Goal: Task Accomplishment & Management: Manage account settings

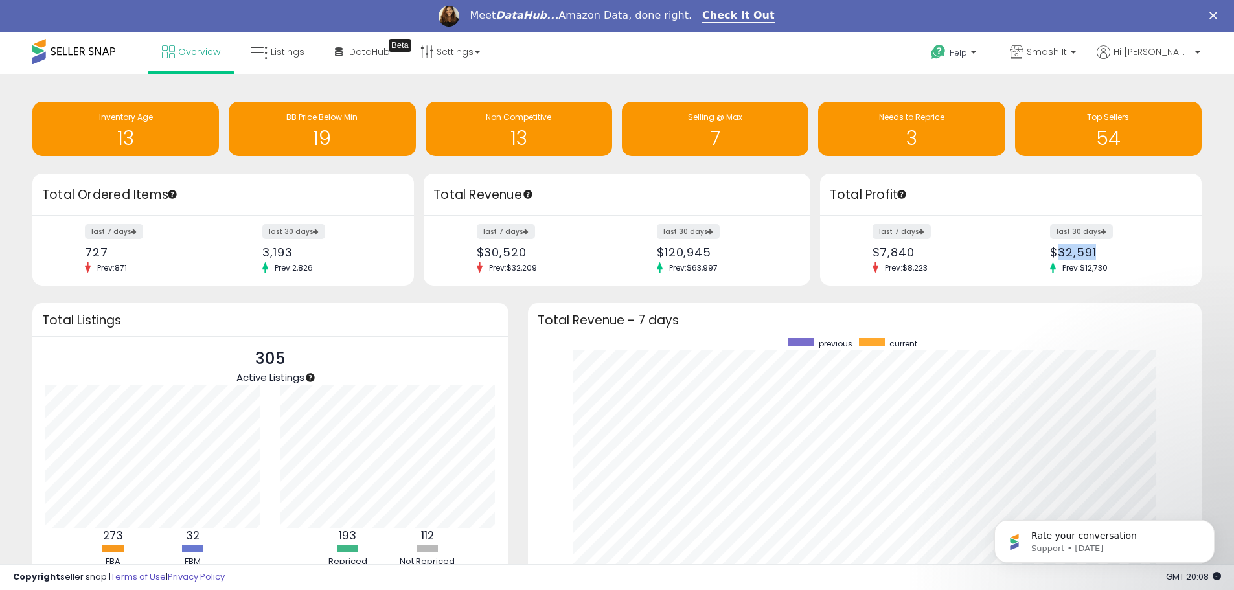
scroll to position [245, 649]
drag, startPoint x: 1060, startPoint y: 49, endPoint x: 1050, endPoint y: 62, distance: 16.6
click at [1060, 51] on span "Smash It" at bounding box center [1047, 51] width 40 height 13
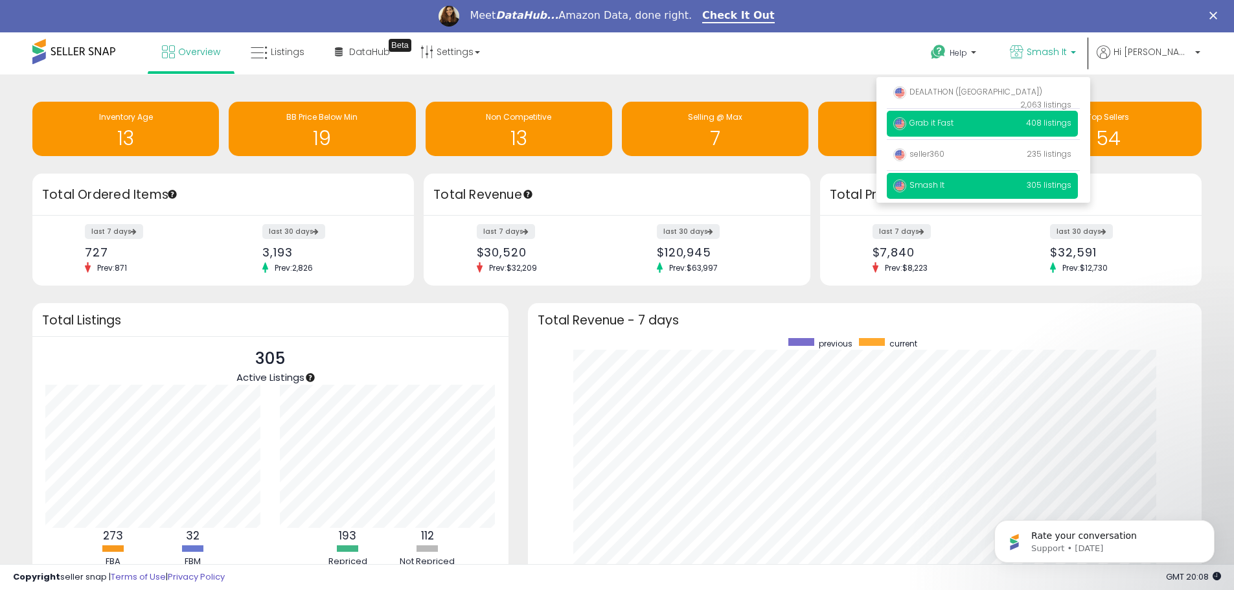
click at [954, 127] on span "Grab it Fast" at bounding box center [923, 122] width 60 height 11
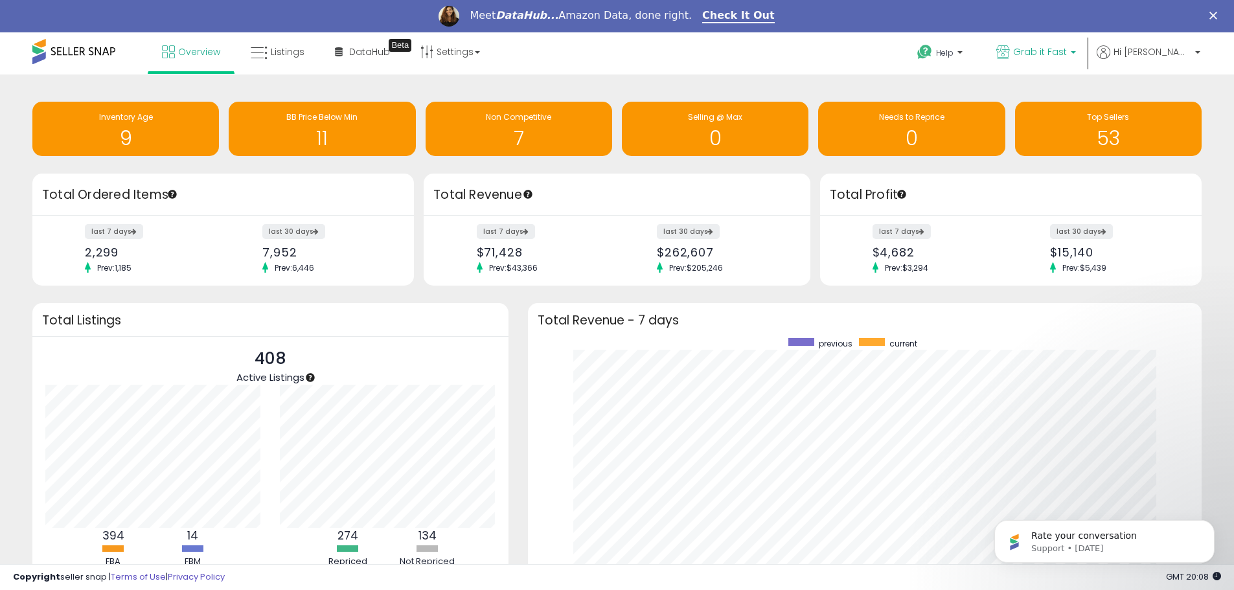
click at [1010, 56] on icon at bounding box center [1004, 52] width 14 height 14
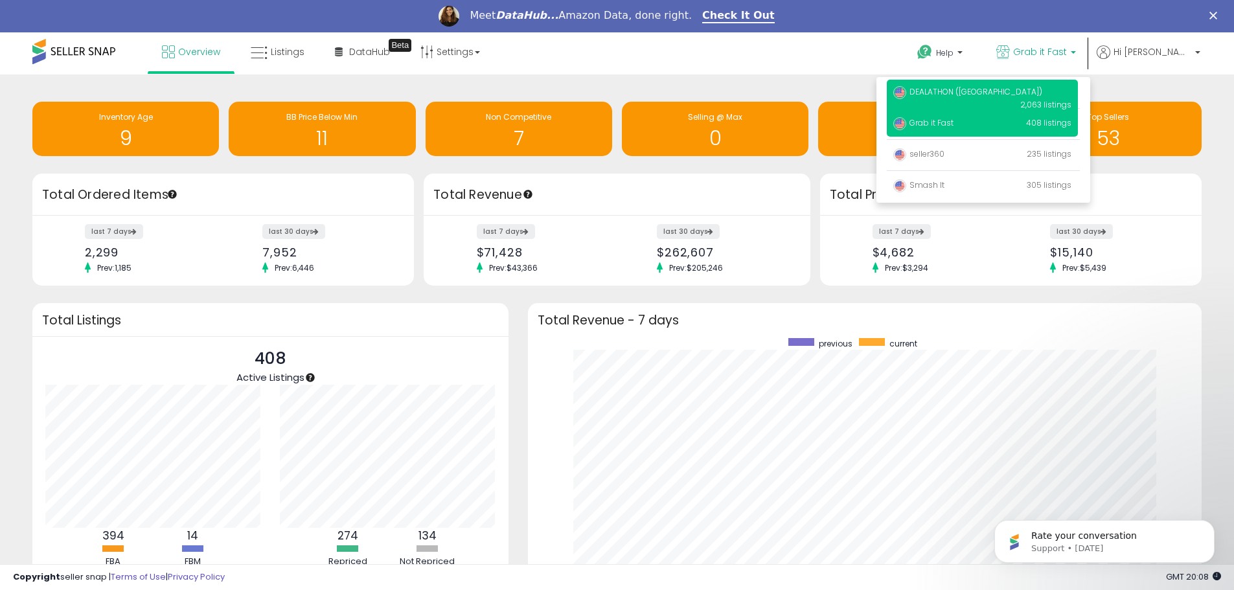
click at [1013, 93] on p "DEALATHON (US) 2,063 listings" at bounding box center [982, 98] width 191 height 37
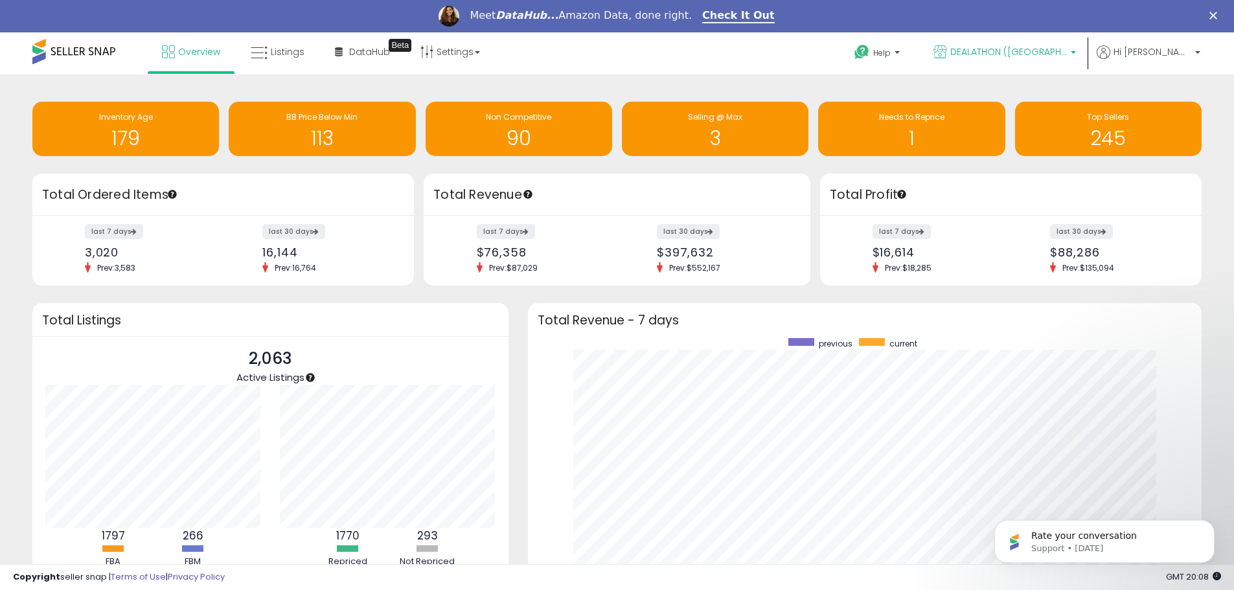
click at [1051, 62] on link "DEALATHON ([GEOGRAPHIC_DATA])" at bounding box center [1005, 53] width 162 height 42
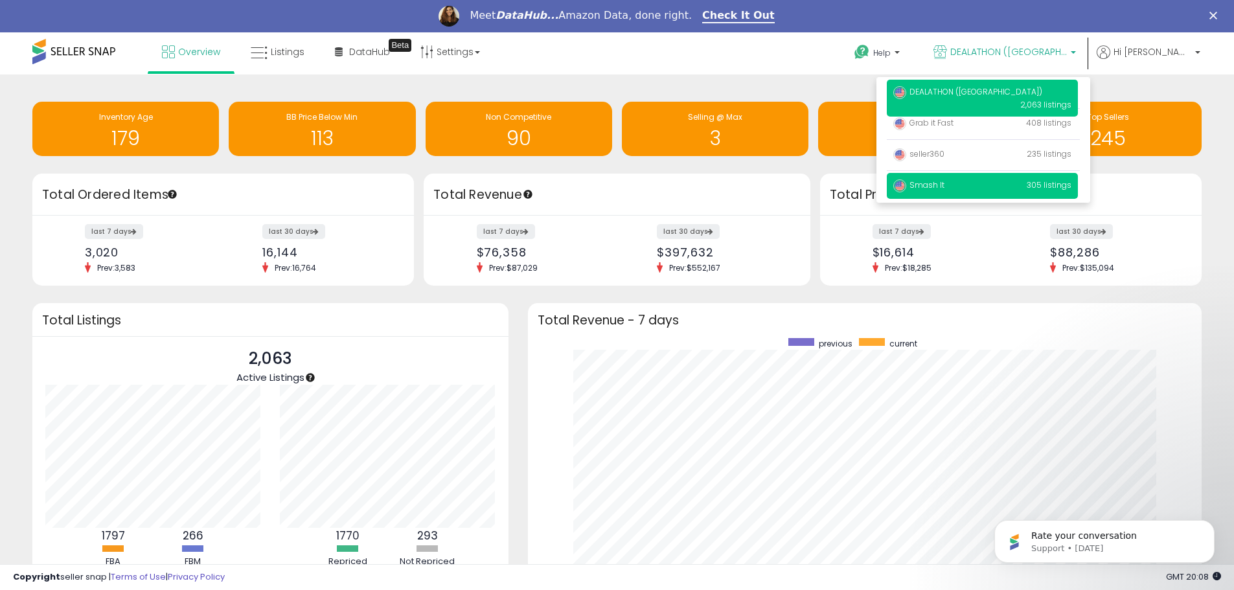
click at [979, 185] on p "Smash It 305 listings" at bounding box center [982, 186] width 191 height 26
